Goal: Task Accomplishment & Management: Use online tool/utility

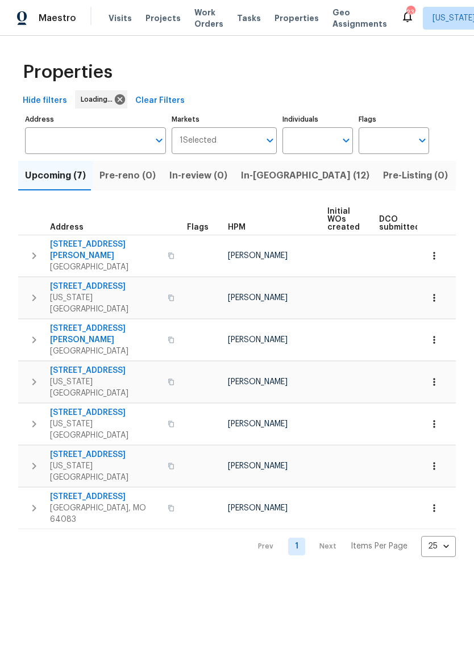
click at [271, 177] on span "In-reno (12)" at bounding box center [305, 176] width 128 height 16
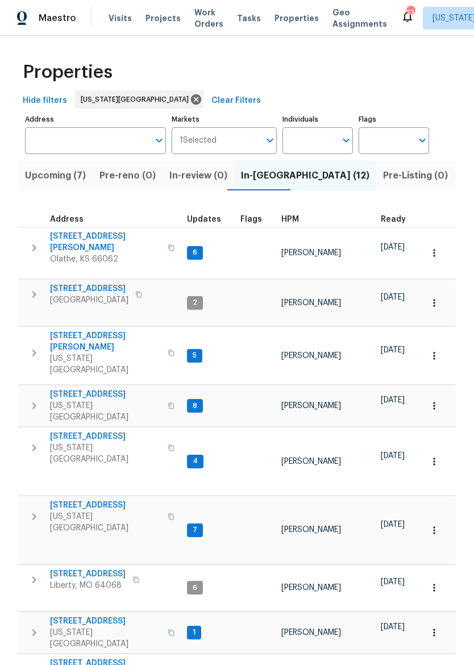
click at [82, 389] on span "[STREET_ADDRESS]" at bounding box center [105, 394] width 111 height 11
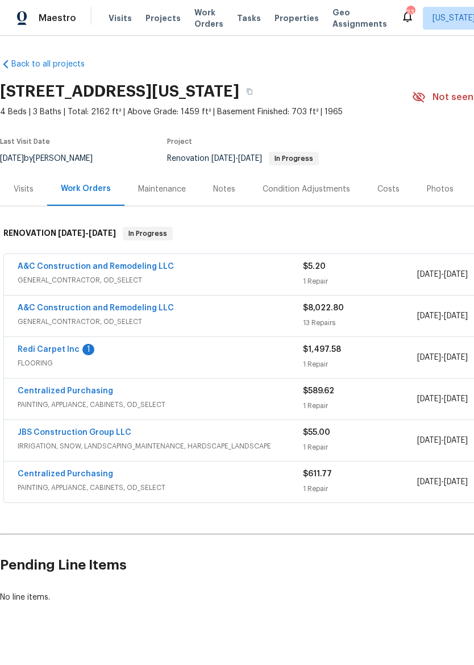
click at [66, 352] on link "Redi Carpet Inc" at bounding box center [49, 350] width 62 height 8
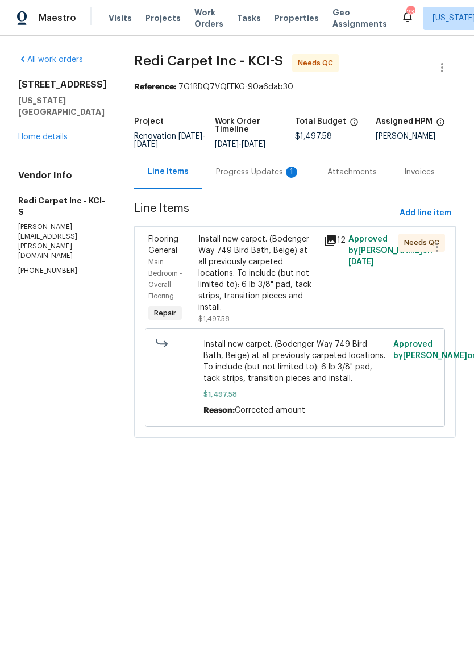
click at [271, 177] on div "Progress Updates 1" at bounding box center [258, 172] width 84 height 11
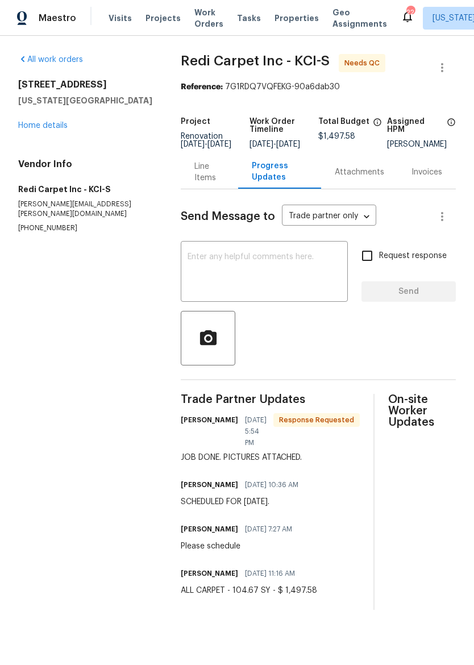
click at [59, 122] on link "Home details" at bounding box center [42, 126] width 49 height 8
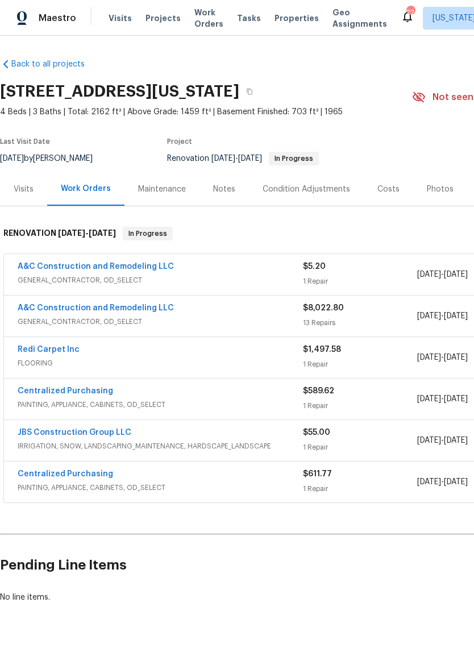
click at [225, 357] on div "Redi Carpet Inc" at bounding box center [160, 351] width 285 height 14
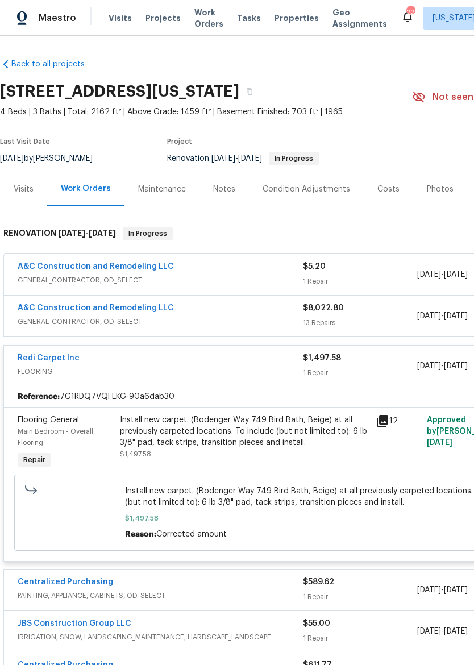
click at [279, 427] on div "Install new carpet. (Bodenger Way 749 Bird Bath, Beige) at all previously carpe…" at bounding box center [244, 431] width 249 height 34
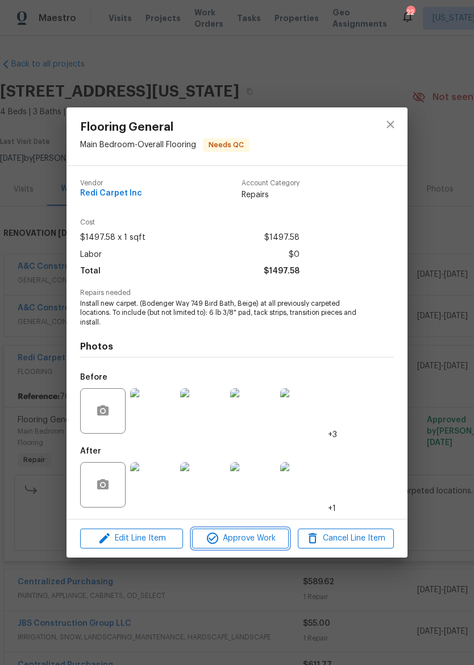
click at [261, 537] on span "Approve Work" at bounding box center [240, 539] width 89 height 14
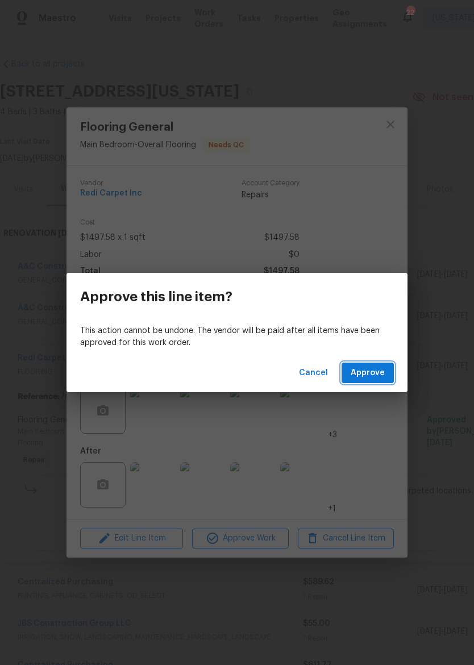
click at [368, 371] on span "Approve" at bounding box center [368, 373] width 34 height 14
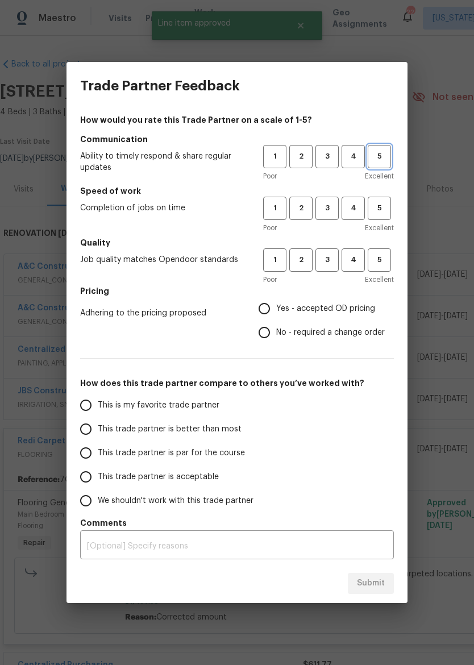
click at [383, 150] on button "5" at bounding box center [379, 156] width 23 height 23
click at [380, 209] on span "5" at bounding box center [379, 208] width 21 height 13
click at [379, 265] on span "5" at bounding box center [379, 260] width 21 height 13
click at [312, 303] on span "Yes - accepted OD pricing" at bounding box center [325, 309] width 99 height 12
click at [276, 303] on input "Yes - accepted OD pricing" at bounding box center [264, 309] width 24 height 24
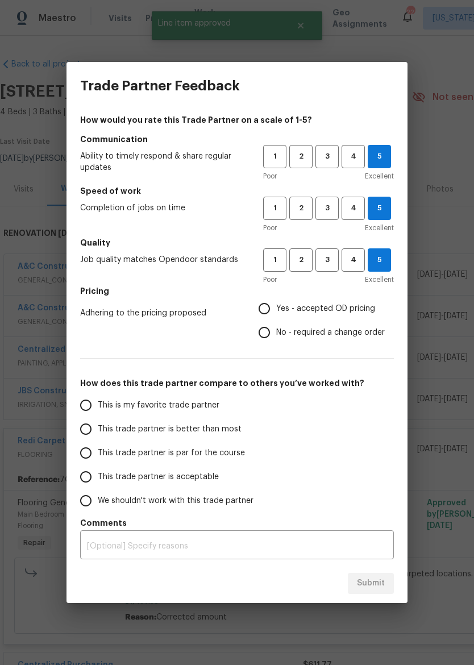
radio input "true"
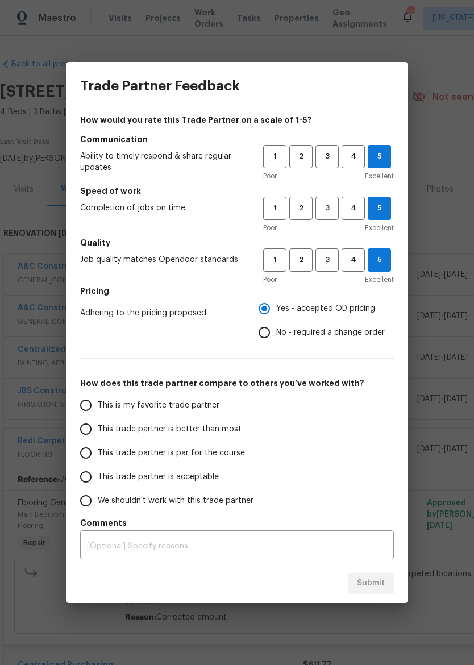
click at [229, 416] on label "This is my favorite trade partner" at bounding box center [164, 405] width 180 height 24
click at [98, 416] on input "This is my favorite trade partner" at bounding box center [86, 405] width 24 height 24
radio input "false"
click at [231, 424] on span "This trade partner is better than most" at bounding box center [170, 430] width 144 height 12
click at [98, 424] on input "This trade partner is better than most" at bounding box center [86, 429] width 24 height 24
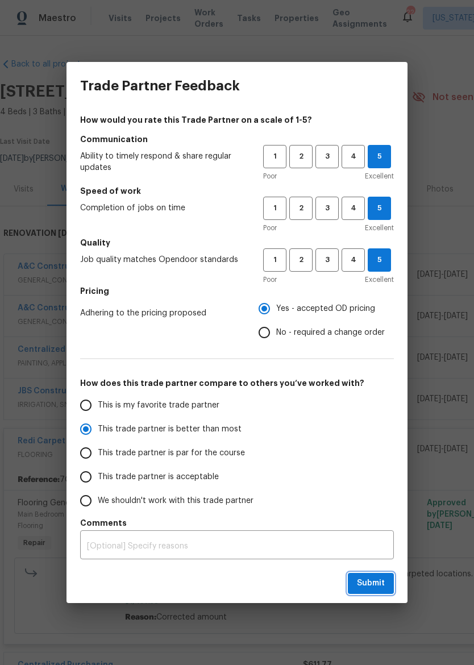
click at [373, 573] on button "Submit" at bounding box center [371, 583] width 46 height 21
radio input "true"
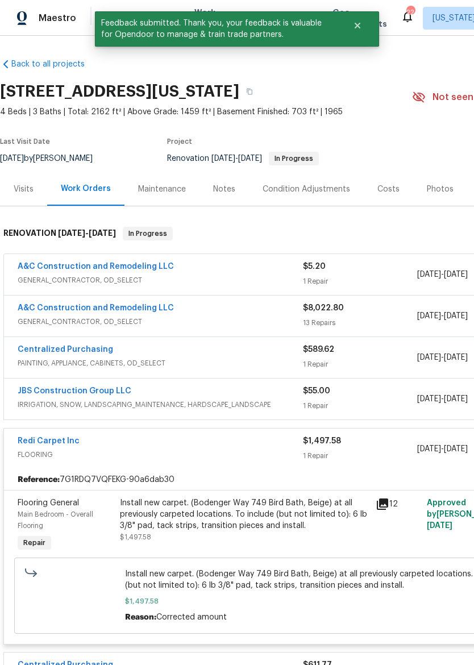
click at [245, 438] on div "Redi Carpet Inc" at bounding box center [160, 442] width 285 height 14
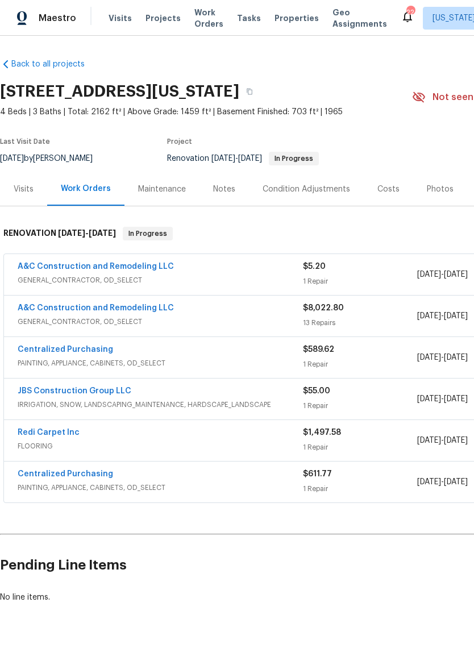
click at [250, 389] on div "JBS Construction Group LLC" at bounding box center [160, 392] width 285 height 14
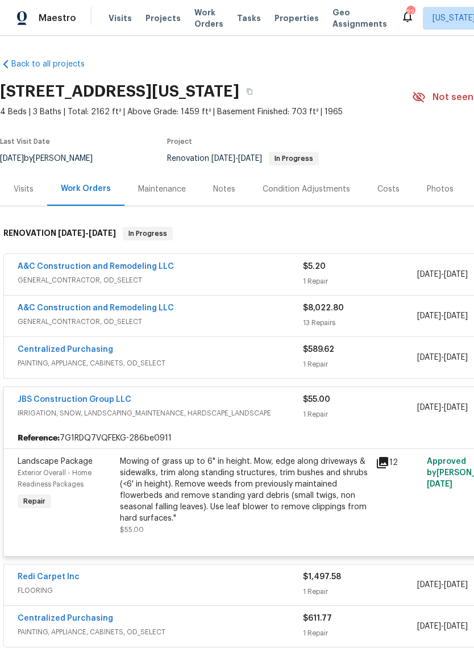
click at [261, 414] on span "IRRIGATION, SNOW, LANDSCAPING_MAINTENANCE, HARDSCAPE_LANDSCAPE" at bounding box center [160, 413] width 285 height 11
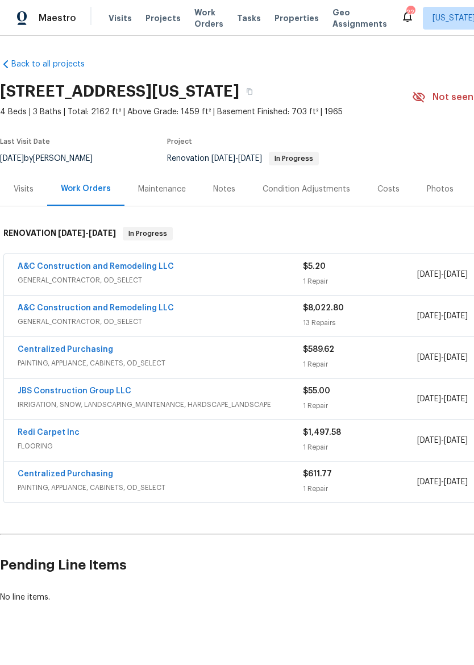
click at [260, 402] on span "IRRIGATION, SNOW, LANDSCAPING_MAINTENANCE, HARDSCAPE_LANDSCAPE" at bounding box center [160, 404] width 285 height 11
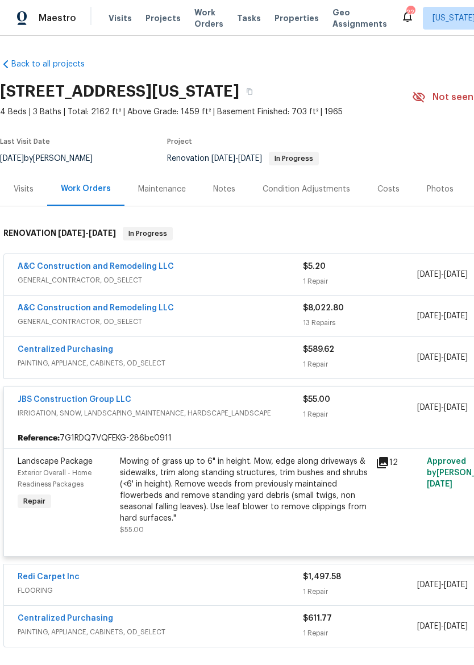
click at [253, 472] on div "Mowing of grass up to 6" in height. Mow, edge along driveways & sidewalks, trim…" at bounding box center [244, 490] width 249 height 68
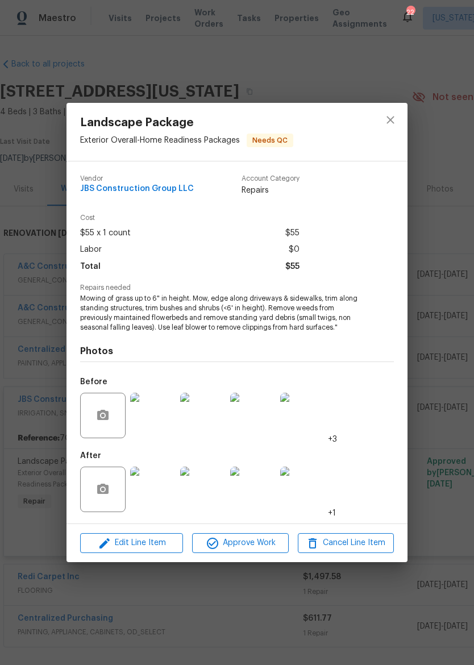
click at [259, 529] on div "Edit Line Item Approve Work Cancel Line Item" at bounding box center [237, 543] width 341 height 38
click at [265, 541] on span "Approve Work" at bounding box center [240, 543] width 89 height 14
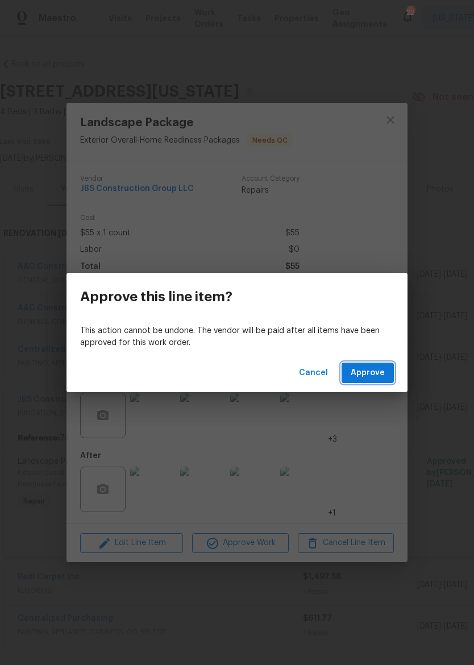
click at [378, 367] on span "Approve" at bounding box center [368, 373] width 34 height 14
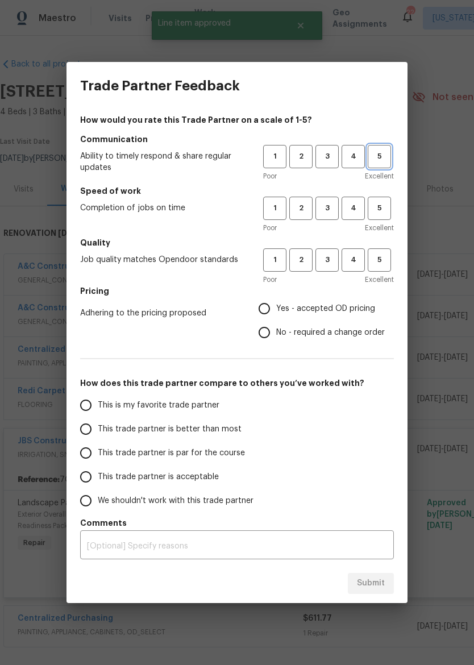
click at [387, 147] on button "5" at bounding box center [379, 156] width 23 height 23
click at [377, 154] on span "5" at bounding box center [379, 156] width 22 height 13
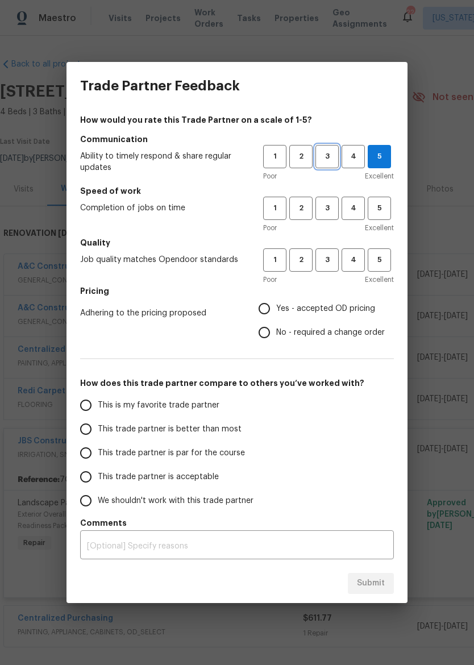
click at [332, 153] on span "3" at bounding box center [327, 156] width 21 height 13
click at [327, 207] on span "3" at bounding box center [327, 208] width 21 height 13
click at [325, 259] on span "3" at bounding box center [327, 260] width 21 height 13
click at [306, 305] on span "Yes - accepted OD pricing" at bounding box center [325, 309] width 99 height 12
click at [276, 305] on input "Yes - accepted OD pricing" at bounding box center [264, 309] width 24 height 24
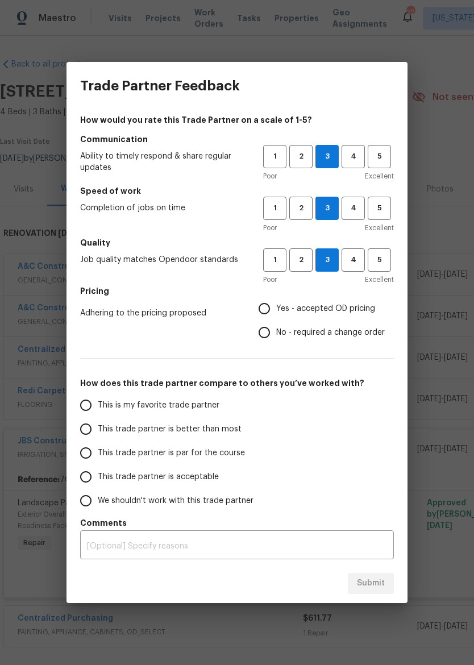
radio input "true"
click at [207, 449] on span "This trade partner is par for the course" at bounding box center [171, 453] width 147 height 12
click at [98, 449] on input "This trade partner is par for the course" at bounding box center [86, 453] width 24 height 24
click at [370, 567] on div "Submit" at bounding box center [237, 583] width 341 height 39
click at [380, 583] on span "Submit" at bounding box center [371, 583] width 28 height 14
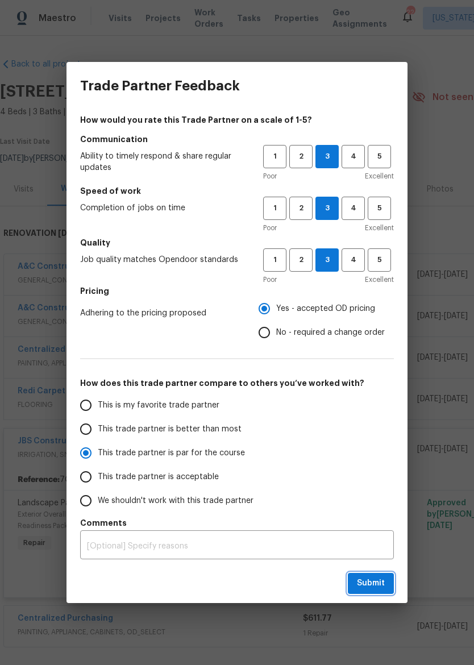
radio input "true"
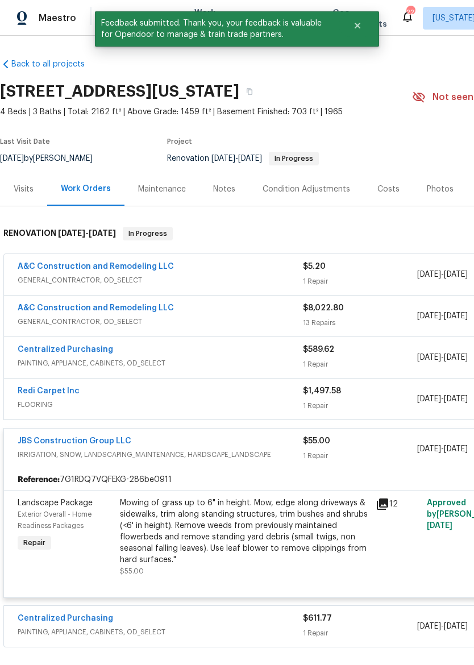
click at [255, 456] on span "IRRIGATION, SNOW, LANDSCAPING_MAINTENANCE, HARDSCAPE_LANDSCAPE" at bounding box center [160, 454] width 285 height 11
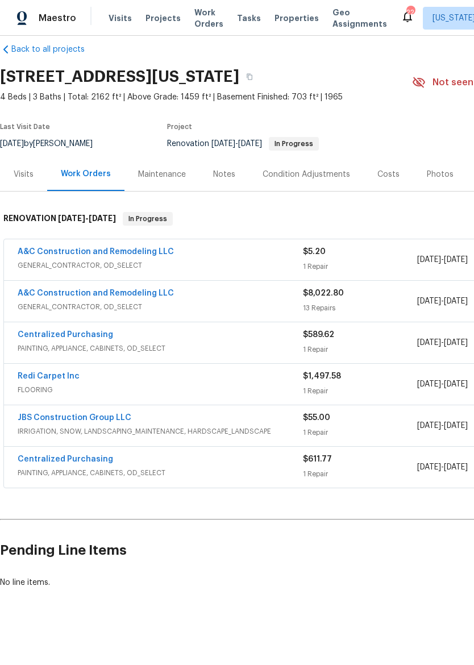
scroll to position [15, 0]
click at [244, 342] on div "Centralized Purchasing" at bounding box center [160, 336] width 285 height 14
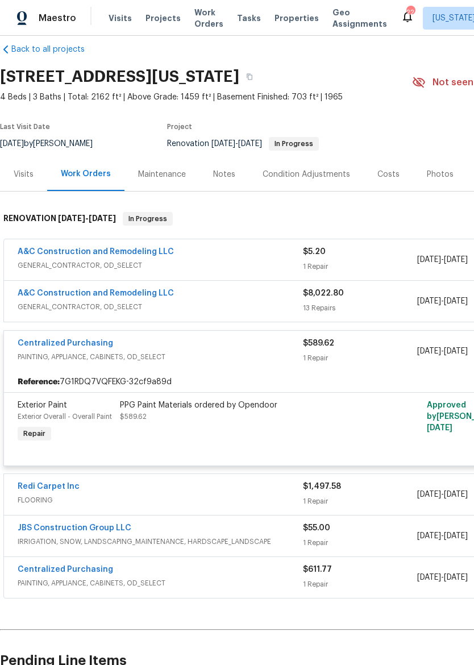
click at [237, 416] on div "PPG Paint Materials ordered by Opendoor $589.62" at bounding box center [244, 411] width 249 height 23
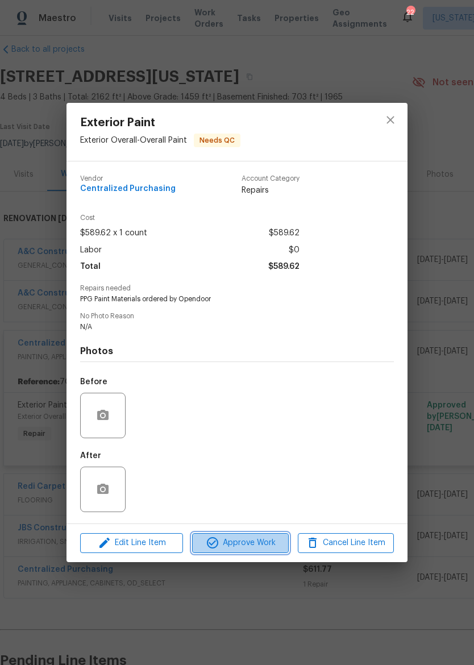
click at [279, 539] on span "Approve Work" at bounding box center [240, 543] width 89 height 14
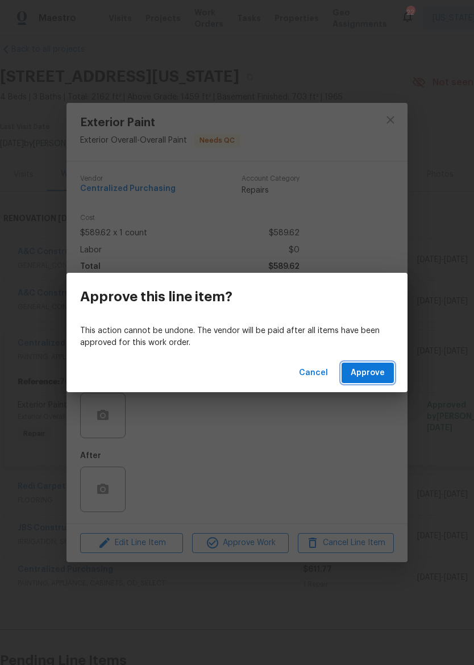
click at [381, 377] on span "Approve" at bounding box center [368, 373] width 34 height 14
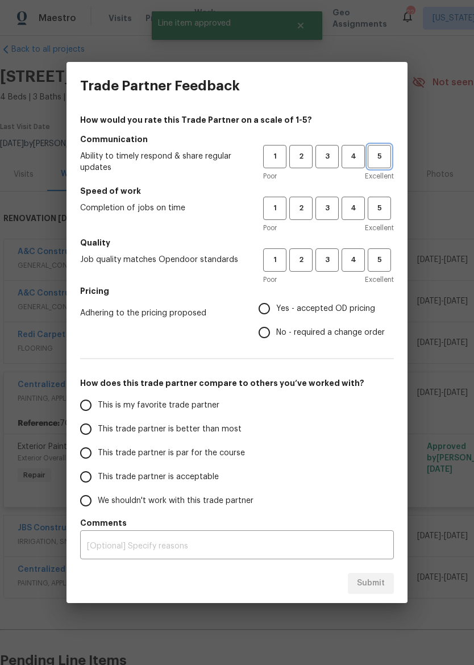
click at [391, 152] on button "5" at bounding box center [379, 156] width 23 height 23
click at [384, 209] on span "5" at bounding box center [379, 208] width 21 height 13
click at [380, 259] on span "5" at bounding box center [379, 260] width 21 height 13
click at [285, 311] on span "Yes - accepted OD pricing" at bounding box center [325, 309] width 99 height 12
click at [276, 311] on input "Yes - accepted OD pricing" at bounding box center [264, 309] width 24 height 24
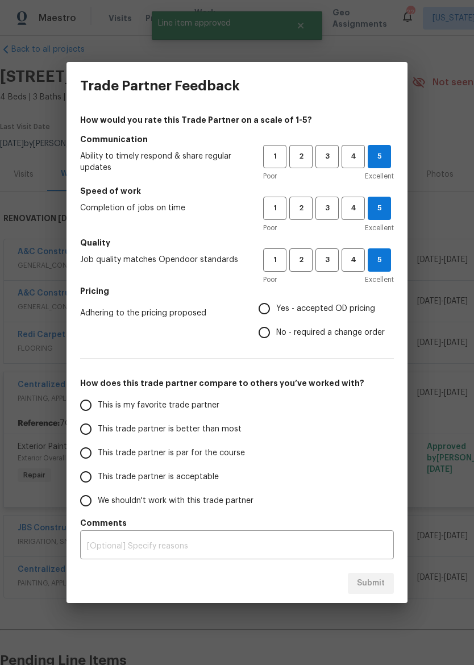
radio input "true"
click at [204, 406] on span "This is my favorite trade partner" at bounding box center [159, 406] width 122 height 12
click at [98, 406] on input "This is my favorite trade partner" at bounding box center [86, 405] width 24 height 24
radio input "false"
click at [216, 429] on span "This trade partner is better than most" at bounding box center [170, 430] width 144 height 12
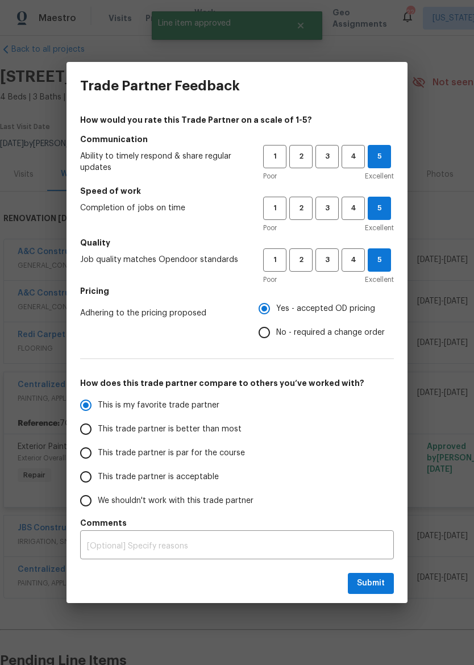
click at [98, 429] on input "This trade partner is better than most" at bounding box center [86, 429] width 24 height 24
click at [376, 579] on span "Submit" at bounding box center [371, 583] width 28 height 14
radio input "true"
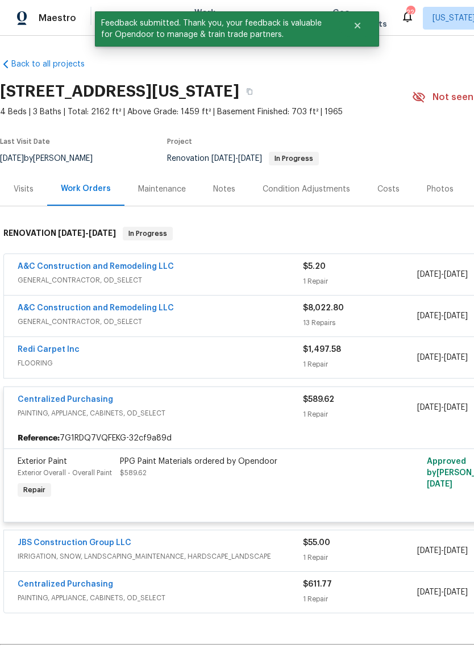
scroll to position [0, 0]
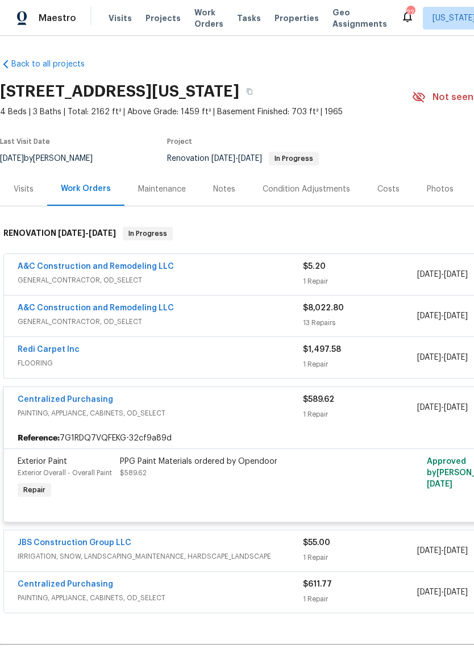
click at [247, 269] on div "A&C Construction and Remodeling LLC" at bounding box center [160, 268] width 285 height 14
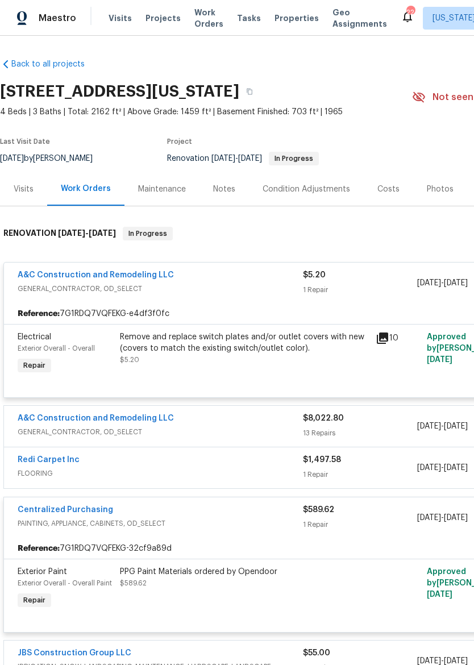
click at [258, 349] on div "Remove and replace switch plates and/or outlet covers with new (covers to match…" at bounding box center [244, 342] width 249 height 23
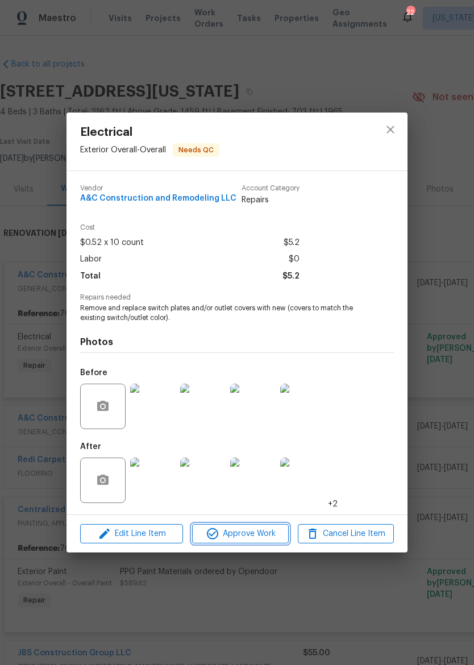
click at [251, 532] on span "Approve Work" at bounding box center [240, 534] width 89 height 14
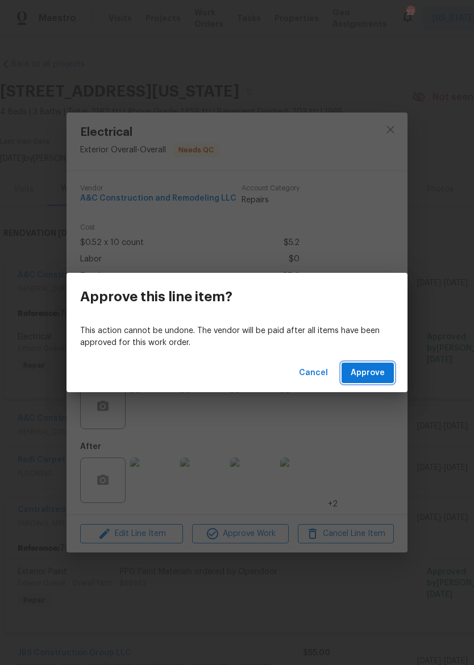
click at [366, 368] on span "Approve" at bounding box center [368, 373] width 34 height 14
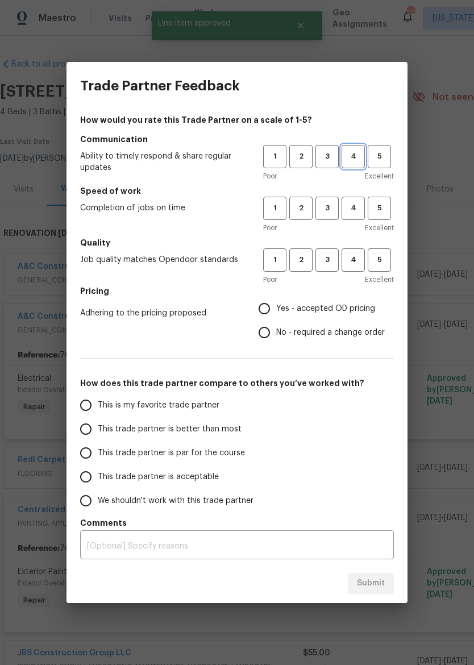
click at [346, 151] on span "4" at bounding box center [353, 156] width 21 height 13
click at [351, 202] on span "4" at bounding box center [353, 208] width 21 height 13
click at [326, 255] on span "3" at bounding box center [327, 260] width 21 height 13
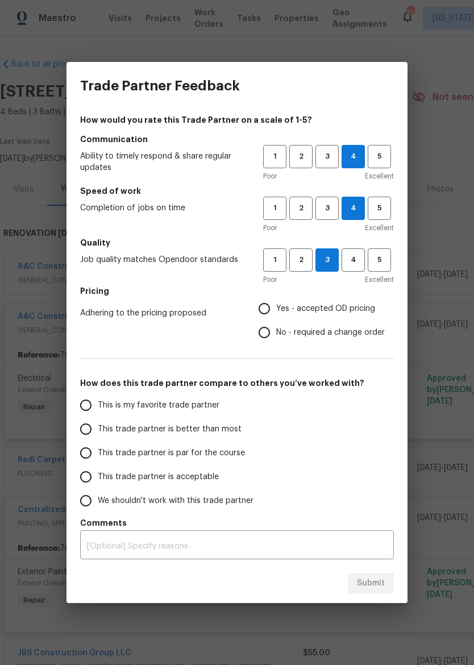
click at [318, 305] on span "Yes - accepted OD pricing" at bounding box center [325, 309] width 99 height 12
click at [276, 305] on input "Yes - accepted OD pricing" at bounding box center [264, 309] width 24 height 24
radio input "true"
click at [213, 430] on span "This trade partner is better than most" at bounding box center [170, 430] width 144 height 12
click at [98, 430] on input "This trade partner is better than most" at bounding box center [86, 429] width 24 height 24
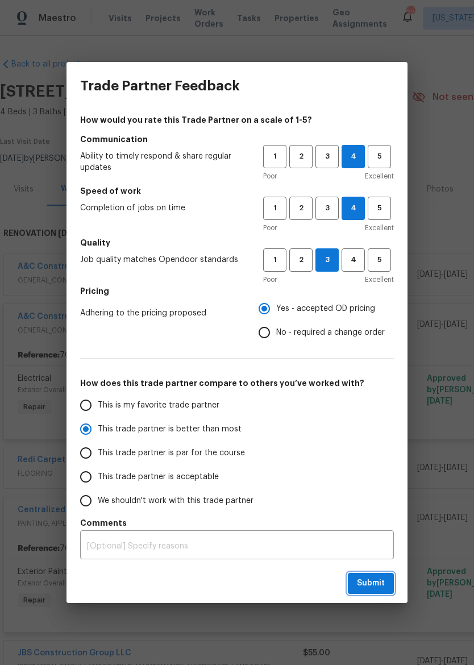
click at [377, 577] on span "Submit" at bounding box center [371, 583] width 28 height 14
radio input "true"
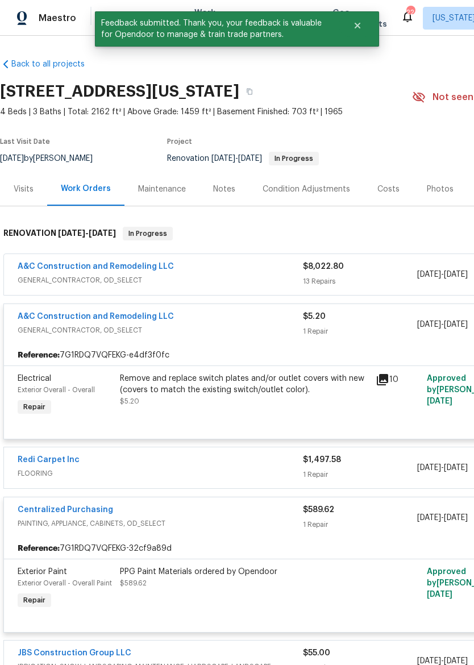
click at [271, 271] on div "A&C Construction and Remodeling LLC" at bounding box center [160, 268] width 285 height 14
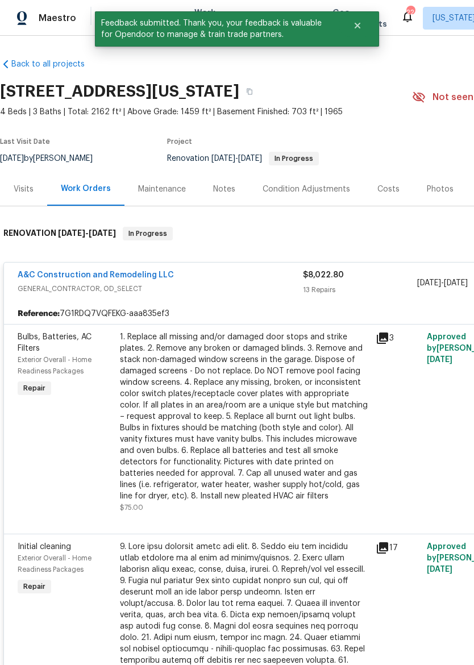
click at [264, 387] on div "1. Replace all missing and/or damaged door stops and strike plates. 2. Remove a…" at bounding box center [244, 416] width 249 height 171
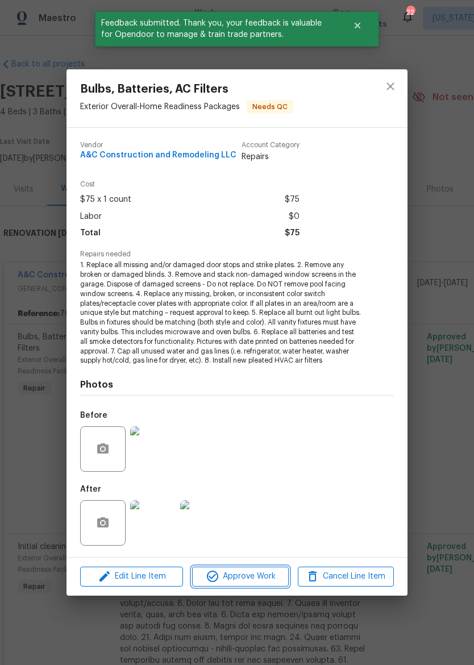
click at [265, 574] on span "Approve Work" at bounding box center [240, 577] width 89 height 14
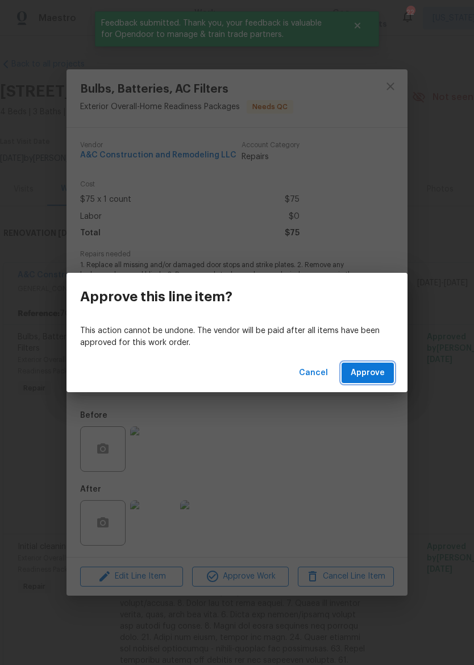
click at [372, 377] on span "Approve" at bounding box center [368, 373] width 34 height 14
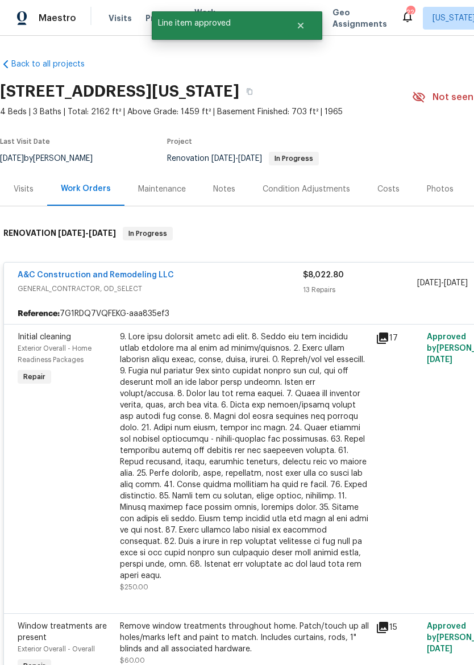
click at [274, 371] on div at bounding box center [244, 456] width 249 height 250
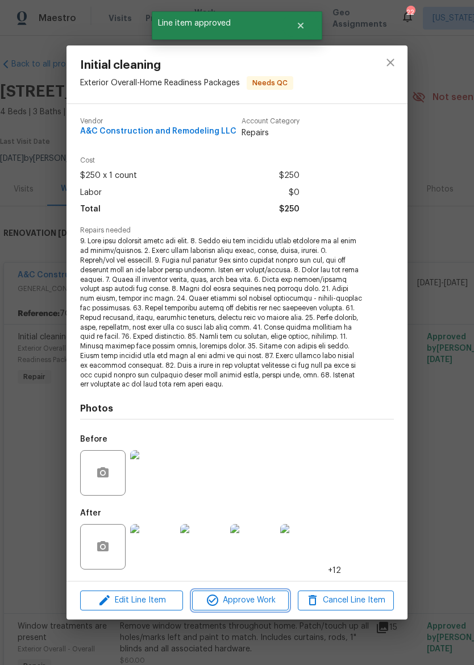
click at [271, 595] on span "Approve Work" at bounding box center [240, 600] width 89 height 14
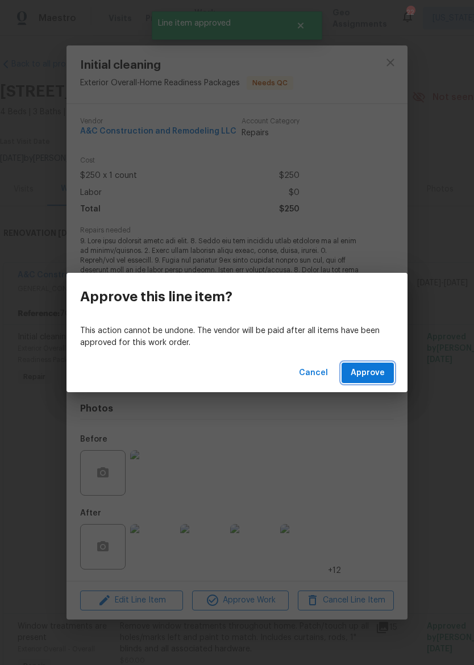
click at [366, 380] on button "Approve" at bounding box center [368, 373] width 52 height 21
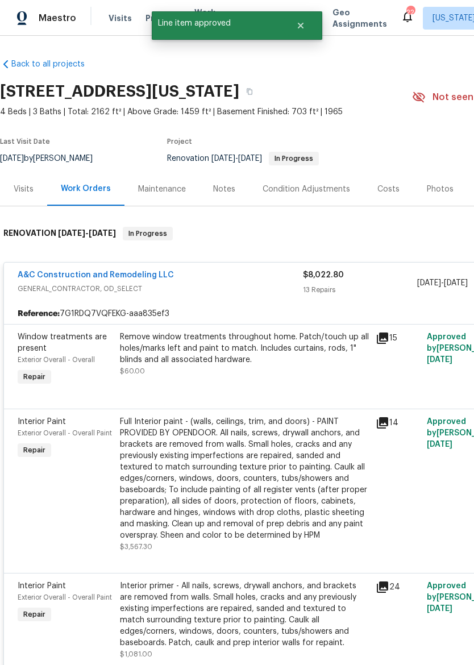
click at [265, 355] on div "Remove window treatments throughout home. Patch/touch up all holes/marks left a…" at bounding box center [244, 348] width 249 height 34
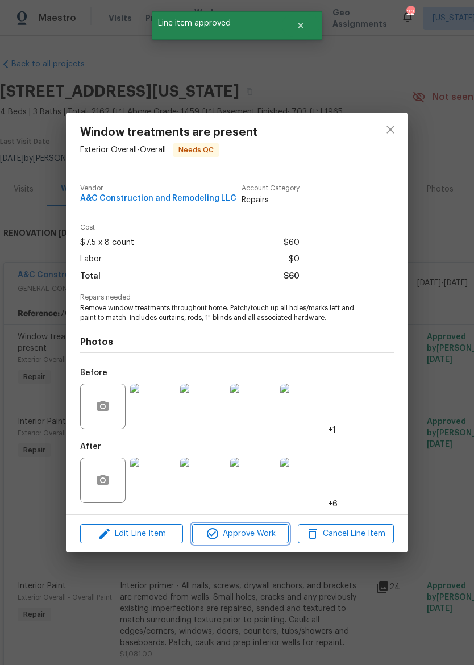
click at [271, 534] on span "Approve Work" at bounding box center [240, 534] width 89 height 14
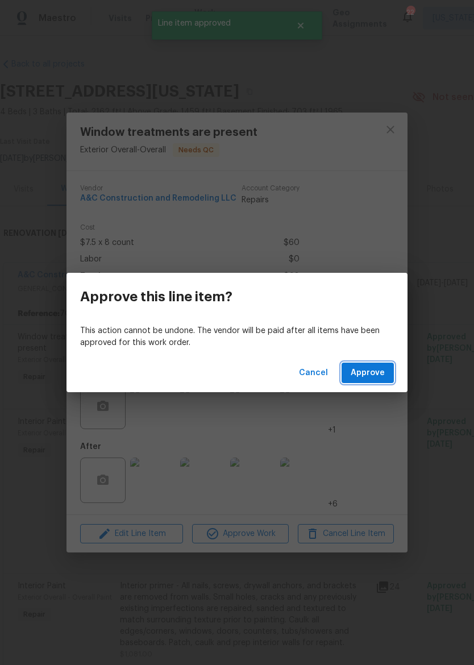
click at [382, 372] on span "Approve" at bounding box center [368, 373] width 34 height 14
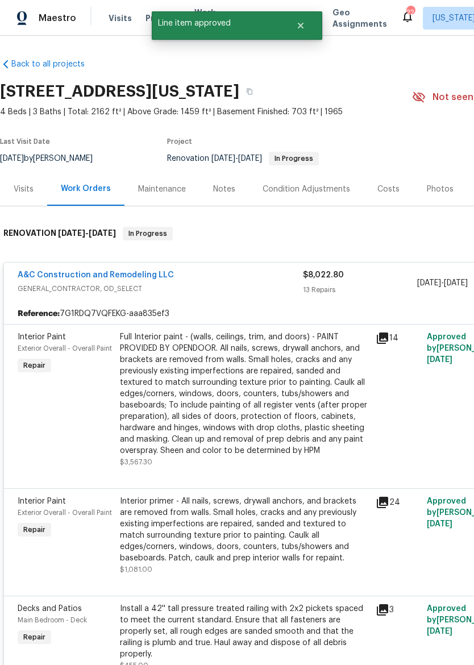
click at [284, 373] on div "Full Interior paint - (walls, ceilings, trim, and doors) - PAINT PROVIDED BY OP…" at bounding box center [244, 393] width 249 height 125
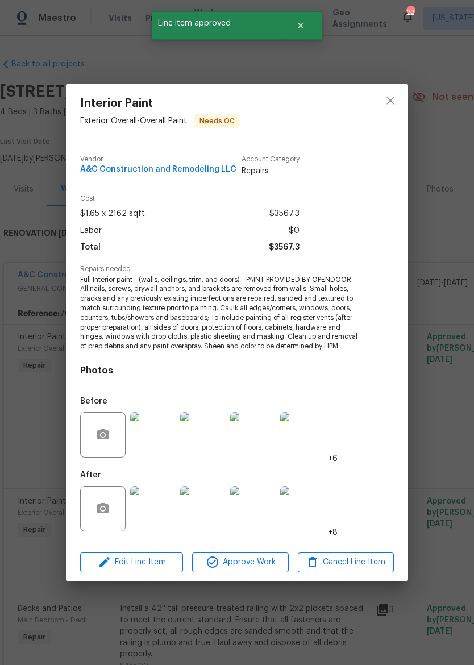
click at [269, 559] on span "Approve Work" at bounding box center [240, 562] width 89 height 14
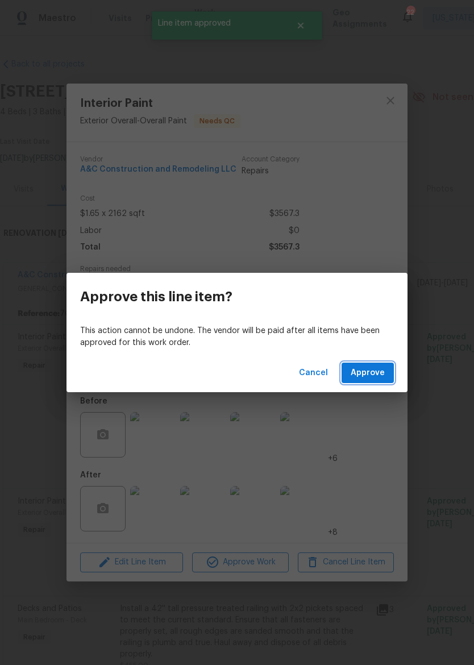
click at [367, 378] on span "Approve" at bounding box center [368, 373] width 34 height 14
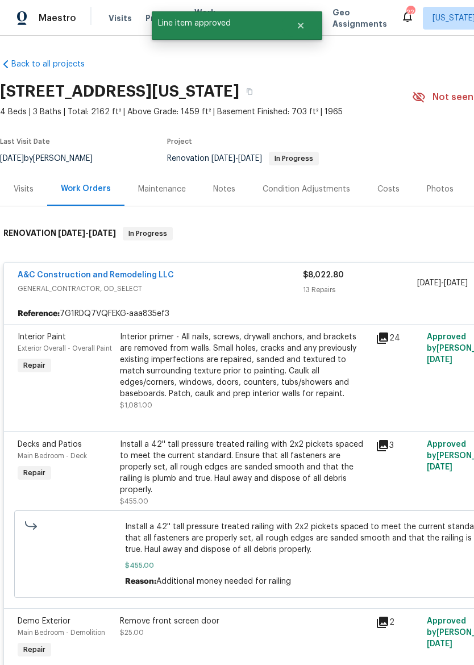
click at [256, 370] on div "Interior primer - All nails, screws, drywall anchors, and brackets are removed …" at bounding box center [244, 365] width 249 height 68
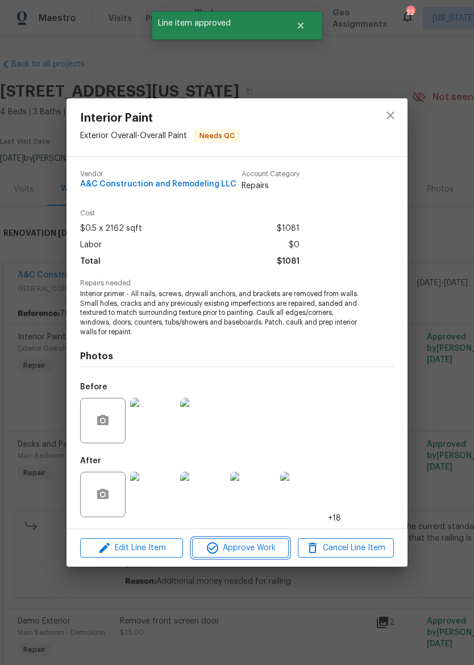
click at [269, 547] on span "Approve Work" at bounding box center [240, 548] width 89 height 14
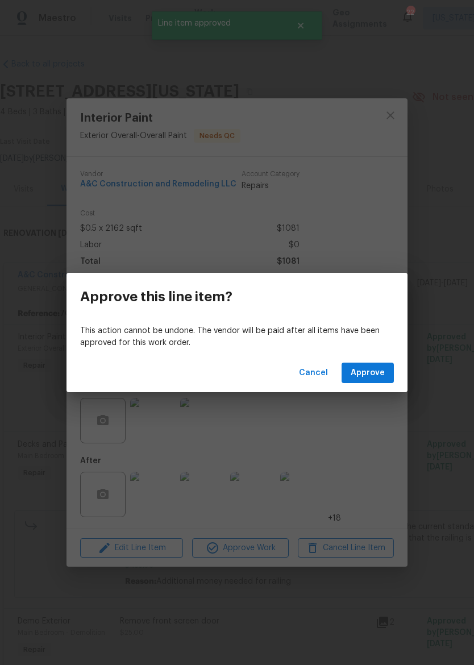
click at [371, 371] on span "Approve" at bounding box center [368, 373] width 34 height 14
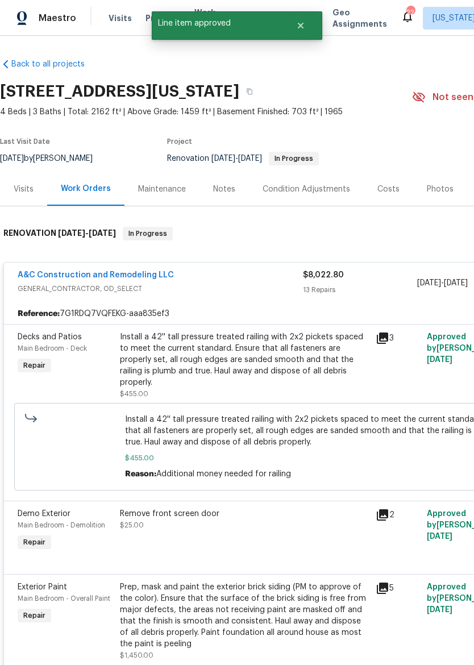
click at [267, 364] on div "Install a 42'' tall pressure treated railing with 2x2 pickets spaced to meet th…" at bounding box center [244, 359] width 249 height 57
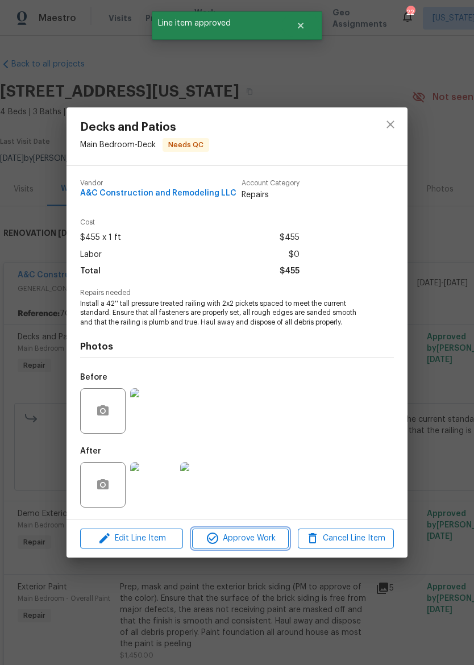
click at [263, 538] on span "Approve Work" at bounding box center [240, 539] width 89 height 14
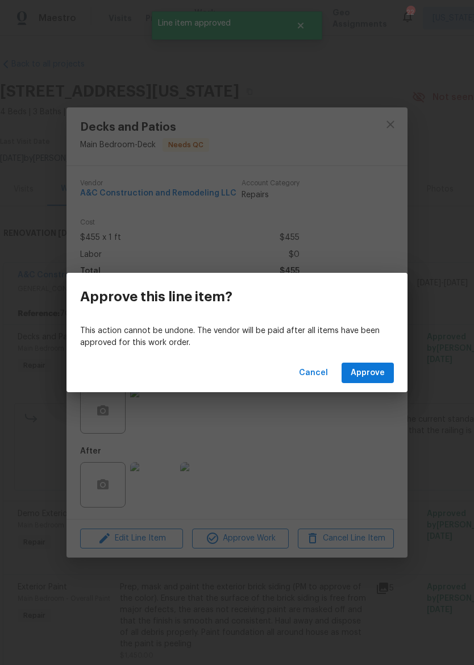
click at [375, 373] on span "Approve" at bounding box center [368, 373] width 34 height 14
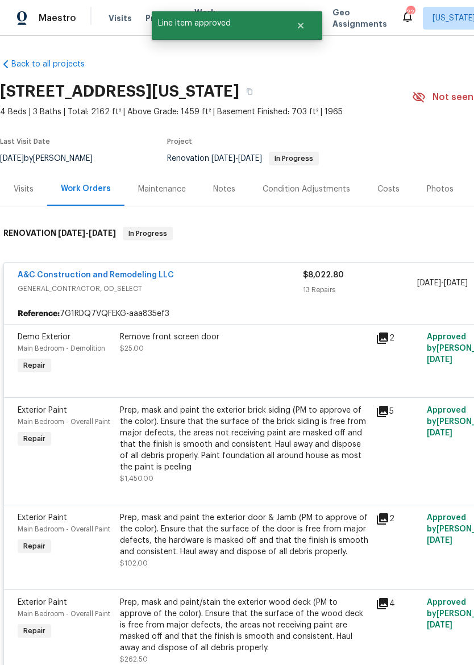
click at [271, 366] on div "Remove front screen door $25.00" at bounding box center [245, 354] width 256 height 52
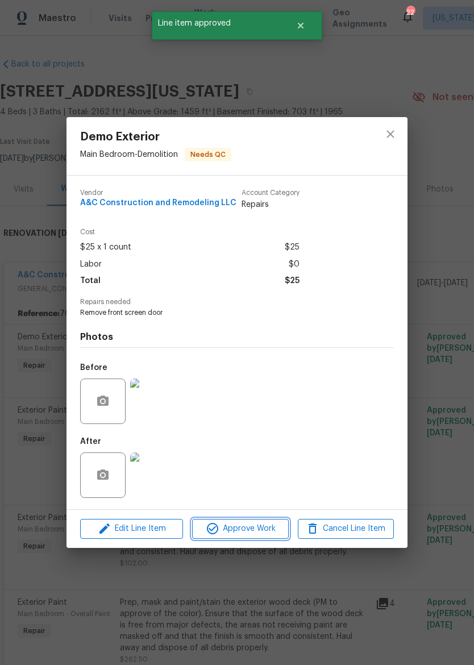
click at [271, 533] on span "Approve Work" at bounding box center [240, 529] width 89 height 14
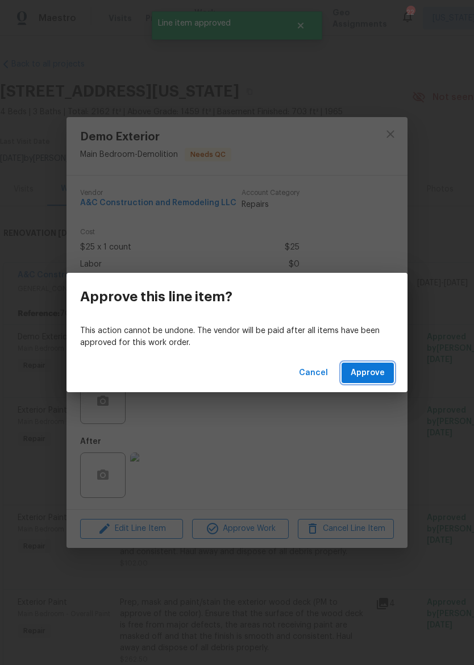
click at [374, 372] on span "Approve" at bounding box center [368, 373] width 34 height 14
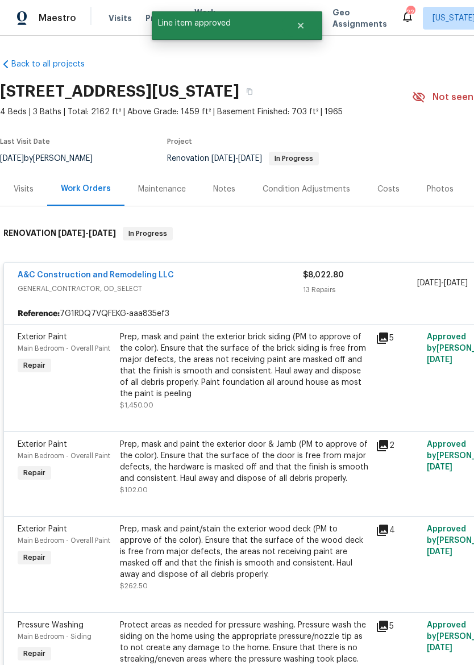
click at [265, 369] on div "Prep, mask and paint the exterior brick siding (PM to approve of the color). En…" at bounding box center [244, 365] width 249 height 68
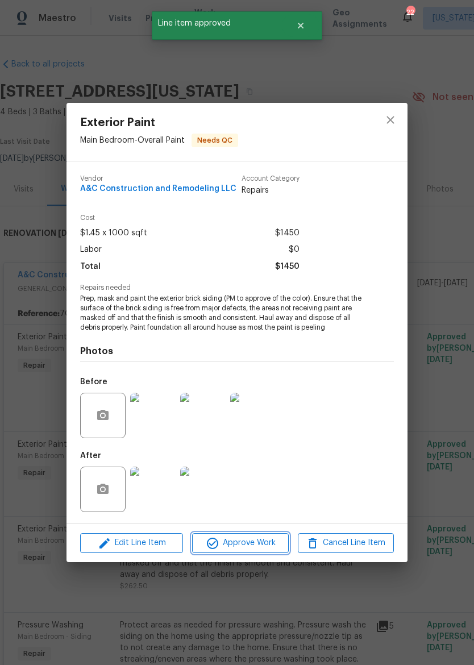
click at [274, 537] on span "Approve Work" at bounding box center [240, 543] width 89 height 14
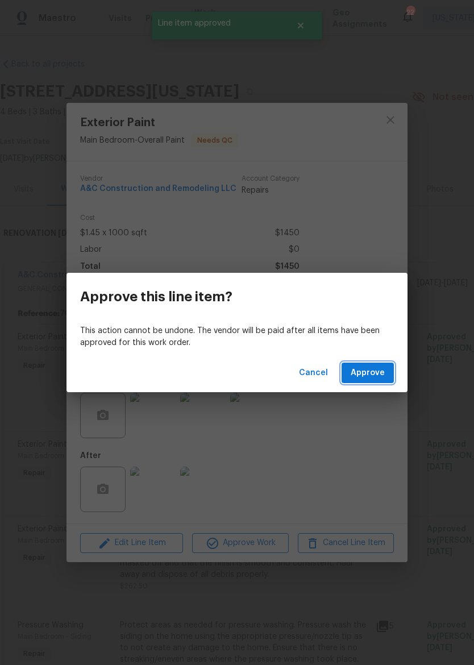
click at [369, 372] on span "Approve" at bounding box center [368, 373] width 34 height 14
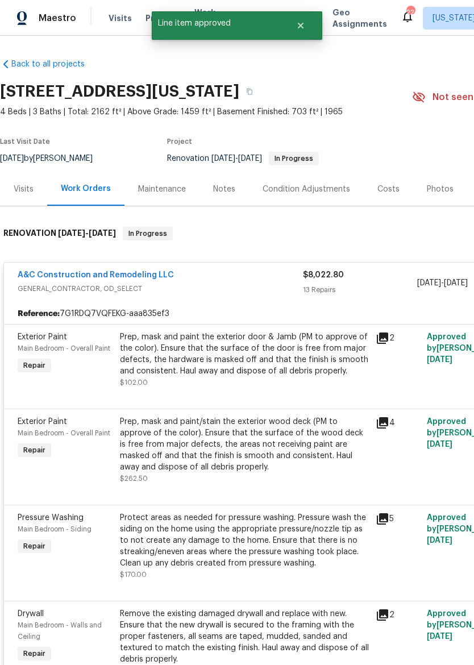
click at [266, 357] on div "Prep, mask and paint the exterior door & Jamb (PM to approve of the color). Ens…" at bounding box center [244, 353] width 249 height 45
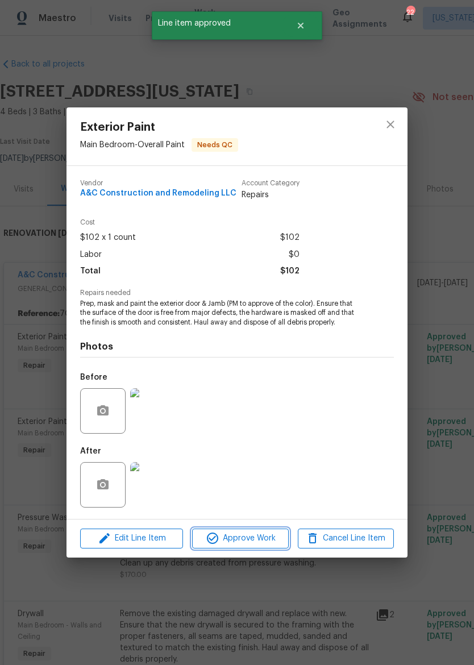
click at [263, 539] on span "Approve Work" at bounding box center [240, 539] width 89 height 14
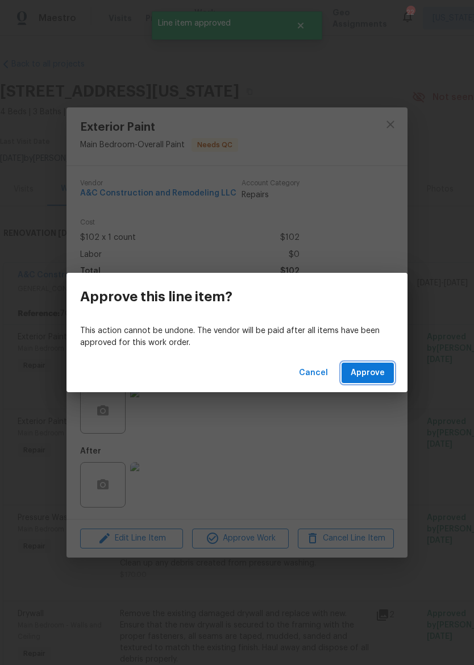
click at [374, 373] on span "Approve" at bounding box center [368, 373] width 34 height 14
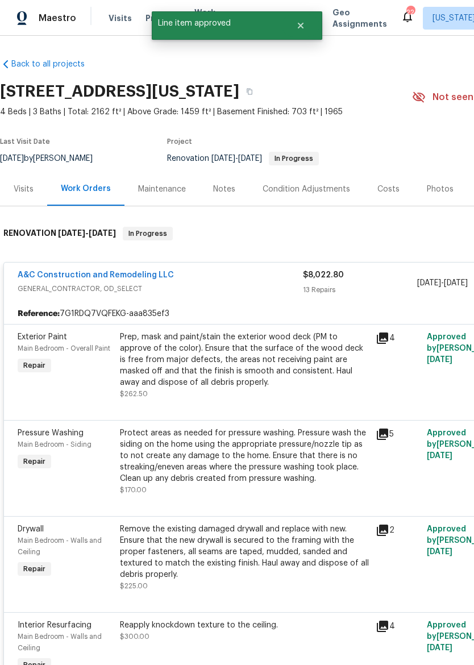
click at [276, 361] on div "Prep, mask and paint/stain the exterior wood deck (PM to approve of the color).…" at bounding box center [244, 359] width 249 height 57
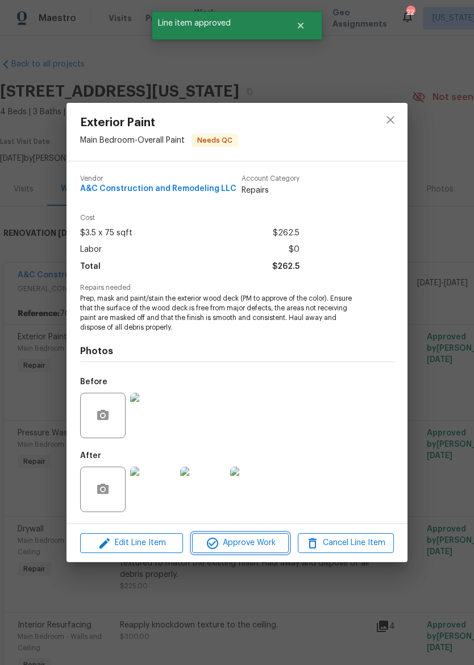
click at [257, 545] on span "Approve Work" at bounding box center [240, 543] width 89 height 14
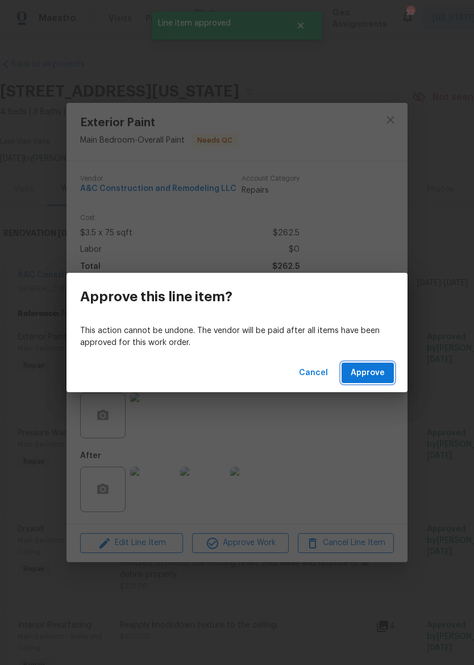
click at [381, 373] on span "Approve" at bounding box center [368, 373] width 34 height 14
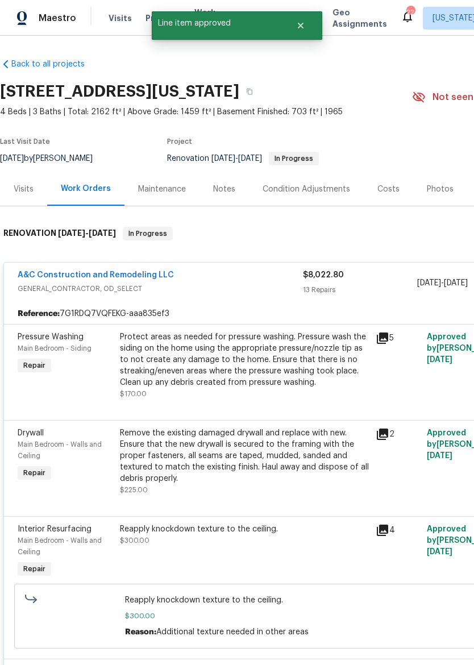
click at [266, 367] on div "Protect areas as needed for pressure washing. Pressure wash the siding on the h…" at bounding box center [244, 359] width 249 height 57
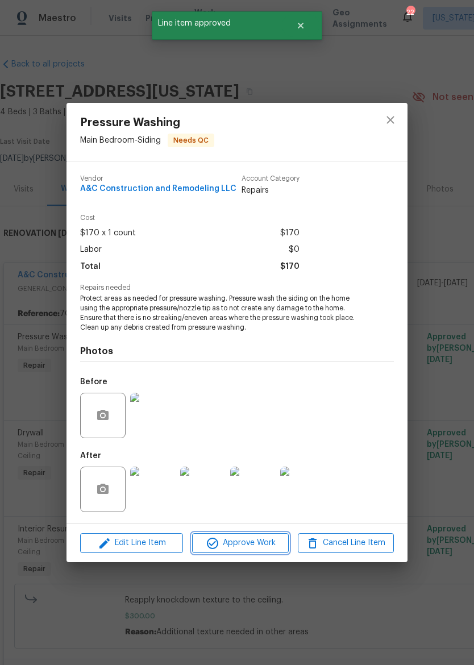
click at [268, 546] on span "Approve Work" at bounding box center [240, 543] width 89 height 14
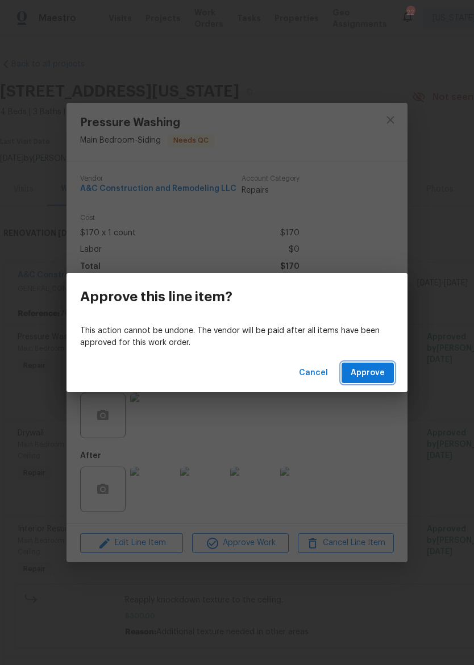
click at [372, 375] on span "Approve" at bounding box center [368, 373] width 34 height 14
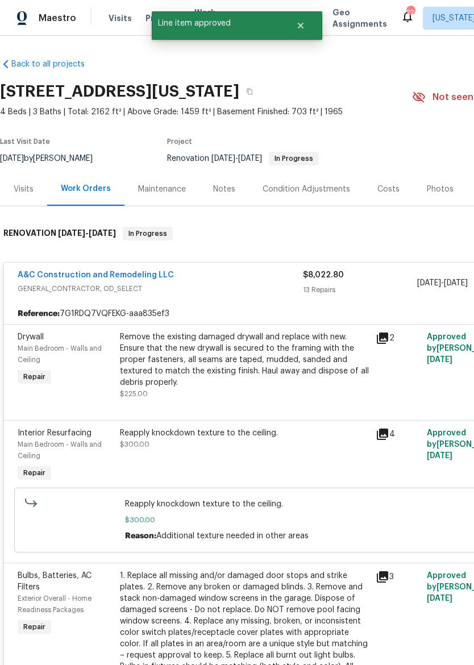
click at [264, 367] on div "Remove the existing damaged drywall and replace with new. Ensure that the new d…" at bounding box center [244, 359] width 249 height 57
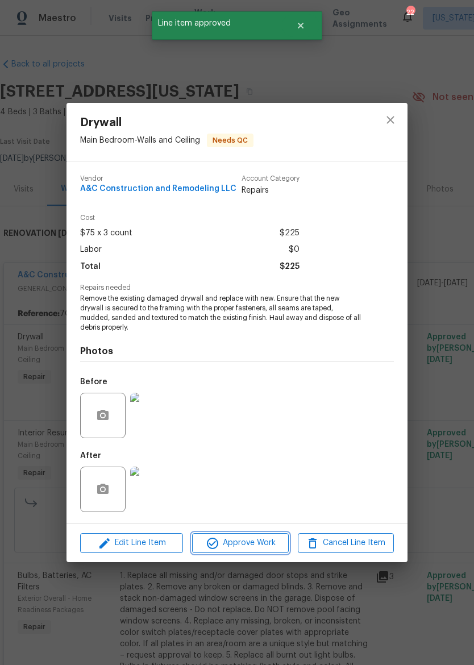
click at [261, 549] on span "Approve Work" at bounding box center [240, 543] width 89 height 14
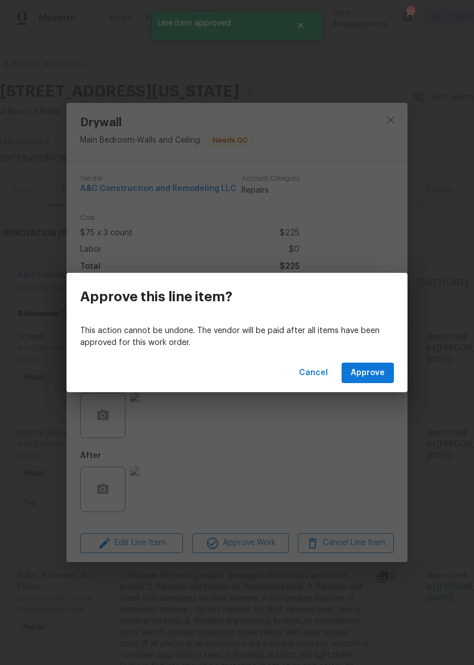
click at [375, 375] on span "Approve" at bounding box center [368, 373] width 34 height 14
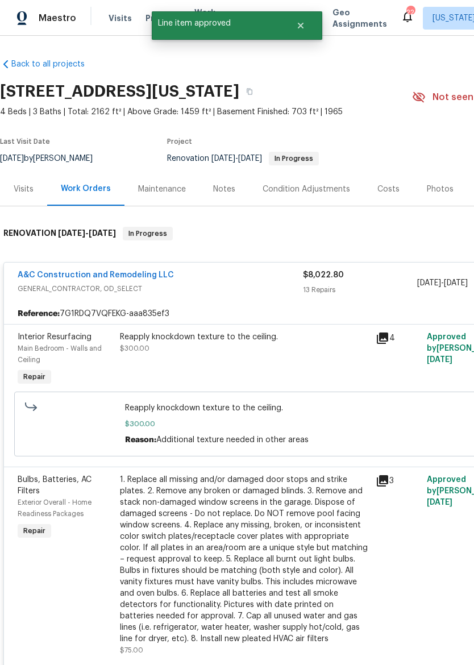
click at [275, 354] on div "Reapply knockdown texture to the ceiling. $300.00" at bounding box center [244, 342] width 249 height 23
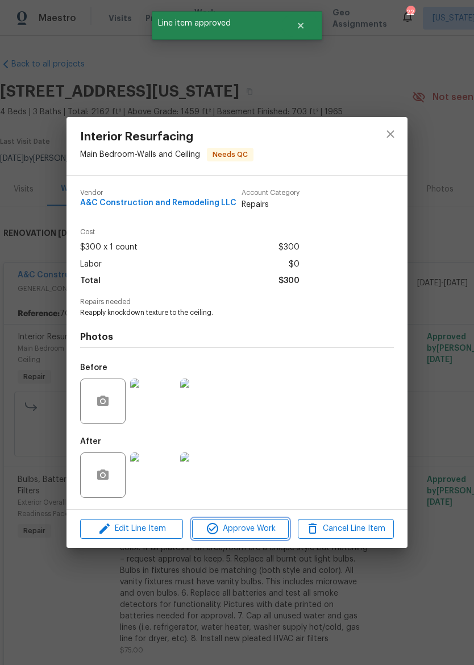
click at [269, 526] on span "Approve Work" at bounding box center [240, 529] width 89 height 14
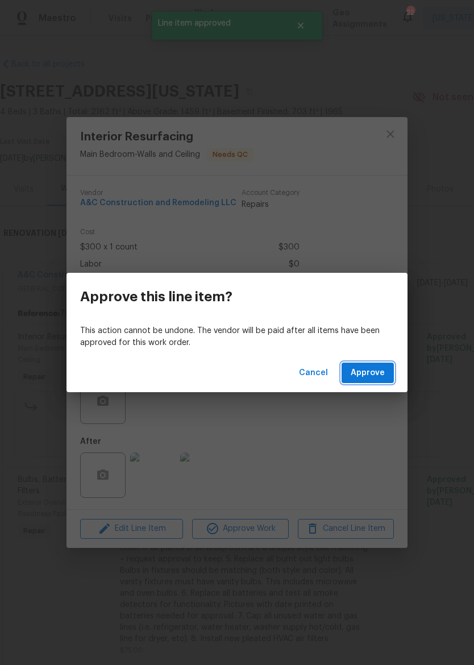
click at [368, 374] on span "Approve" at bounding box center [368, 373] width 34 height 14
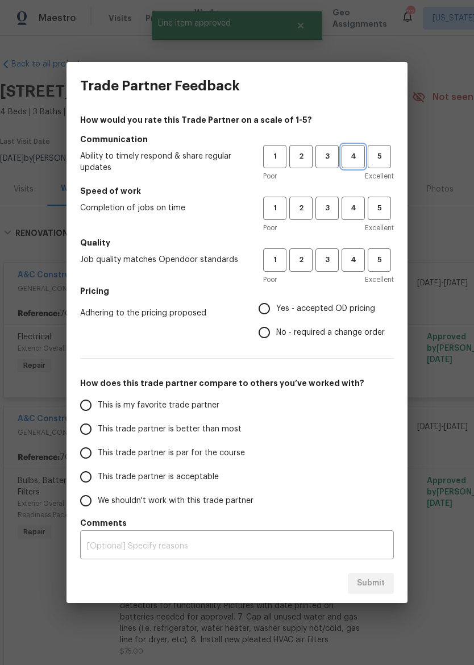
click at [352, 151] on span "4" at bounding box center [353, 156] width 21 height 13
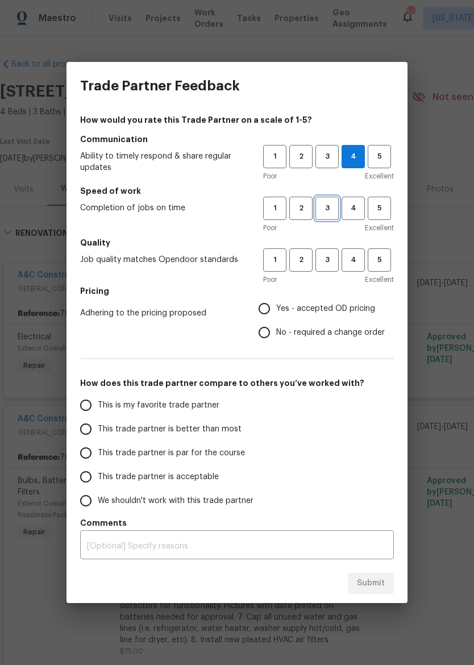
click at [325, 205] on span "3" at bounding box center [327, 208] width 21 height 13
click at [355, 258] on span "4" at bounding box center [353, 260] width 21 height 13
click at [306, 307] on span "Yes - accepted OD pricing" at bounding box center [325, 309] width 99 height 12
click at [276, 307] on input "Yes - accepted OD pricing" at bounding box center [264, 309] width 24 height 24
radio input "true"
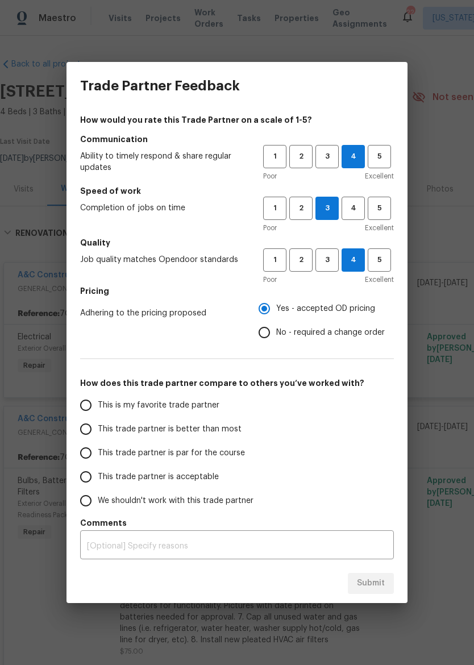
click at [201, 421] on label "This trade partner is better than most" at bounding box center [164, 429] width 180 height 24
click at [98, 421] on input "This trade partner is better than most" at bounding box center [86, 429] width 24 height 24
click at [381, 573] on button "Submit" at bounding box center [371, 583] width 46 height 21
radio input "true"
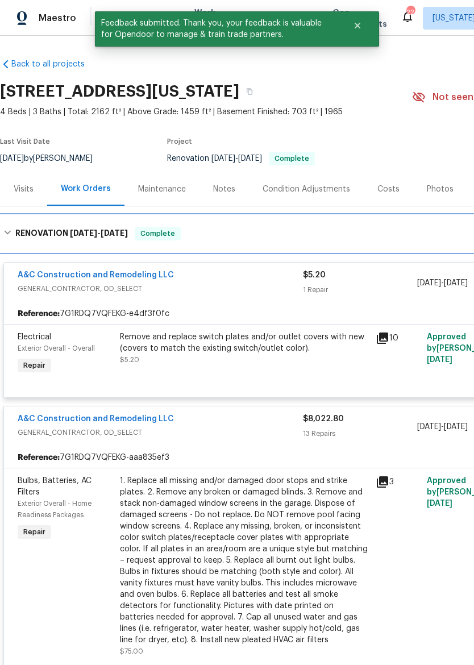
click at [14, 234] on div "RENOVATION [DATE] - [DATE] Complete" at bounding box center [321, 234] width 636 height 14
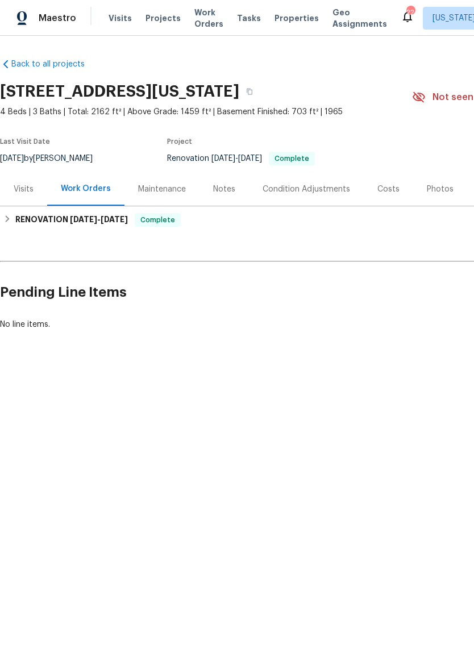
click at [440, 184] on div "Photos" at bounding box center [440, 189] width 27 height 11
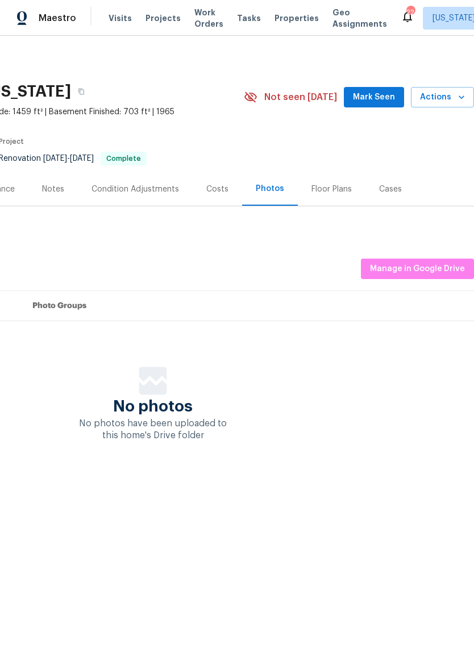
scroll to position [0, 168]
click at [430, 262] on span "Manage in Google Drive" at bounding box center [417, 269] width 95 height 14
